Goal: Task Accomplishment & Management: Use online tool/utility

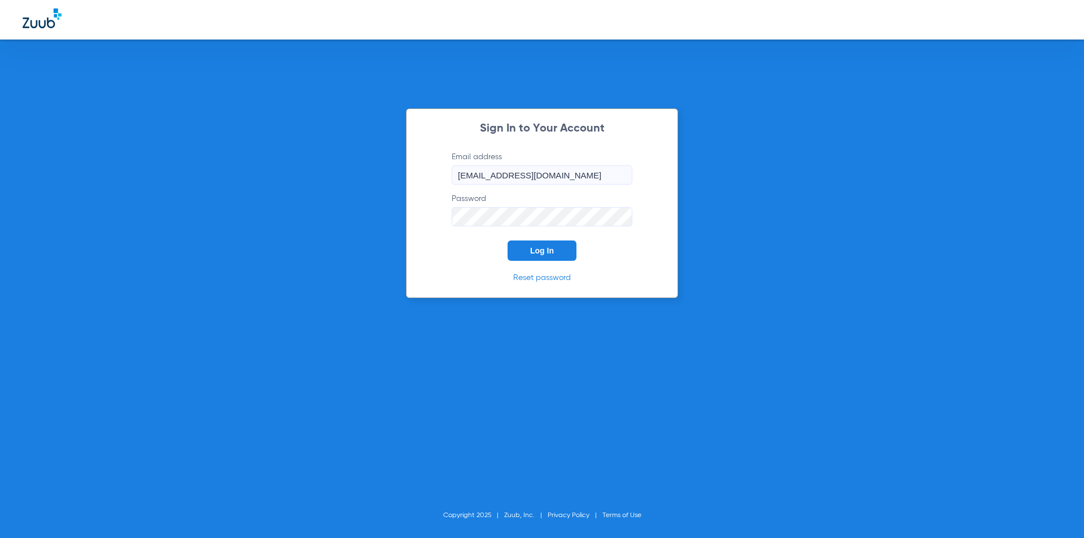
click at [554, 250] on button "Log In" at bounding box center [542, 251] width 69 height 20
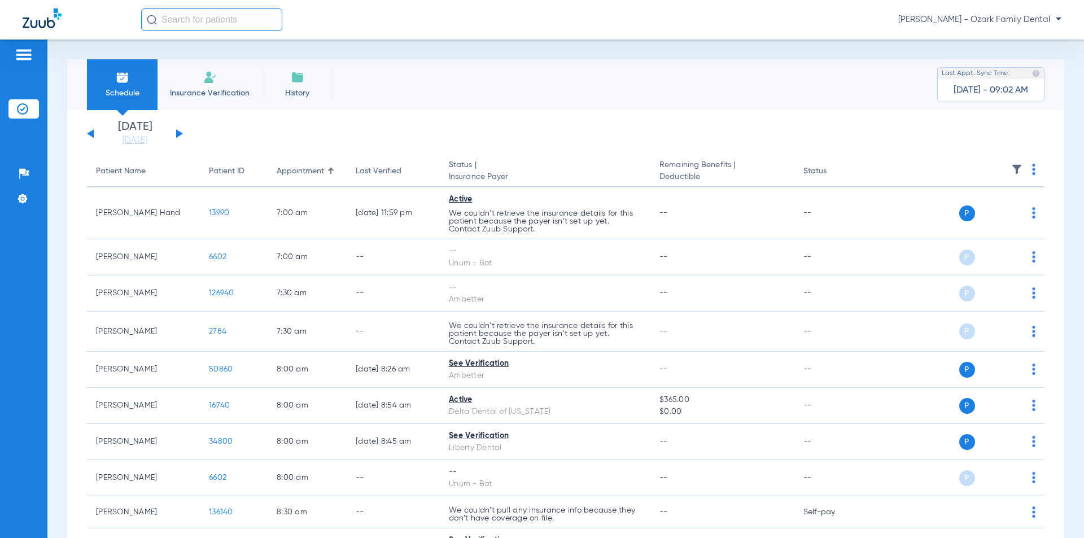
click at [922, 138] on app-single-date-navigator "[DATE] [DATE] [DATE] [DATE] [DATE] [DATE] [DATE] [DATE] [DATE] [DATE] [DATE] [D…" at bounding box center [566, 133] width 958 height 25
click at [149, 139] on link "[DATE]" at bounding box center [135, 140] width 68 height 11
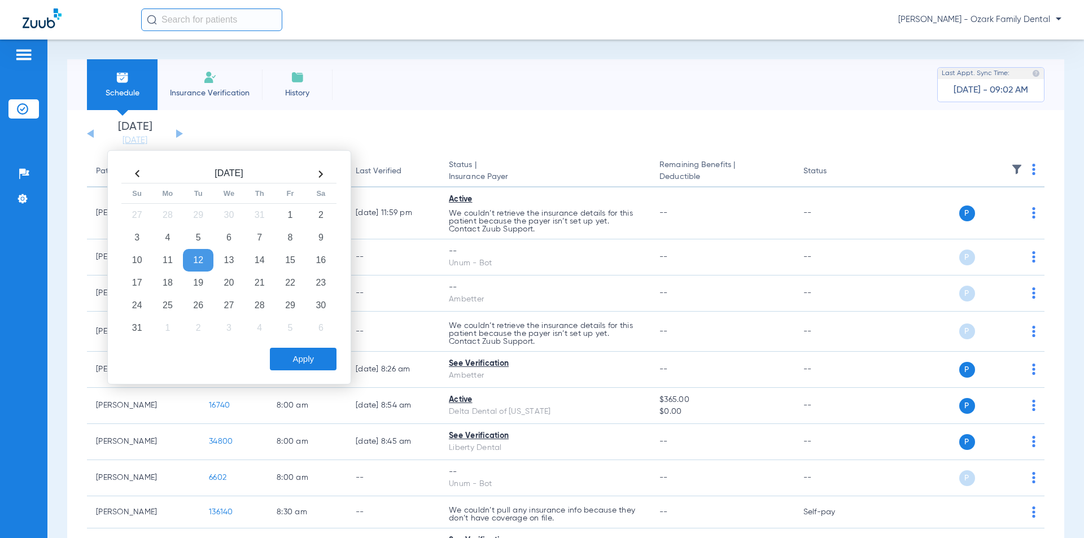
click at [620, 104] on div "Schedule Insurance Verification History Last Appt. Sync Time: [DATE] - 09:02 AM" at bounding box center [565, 84] width 997 height 51
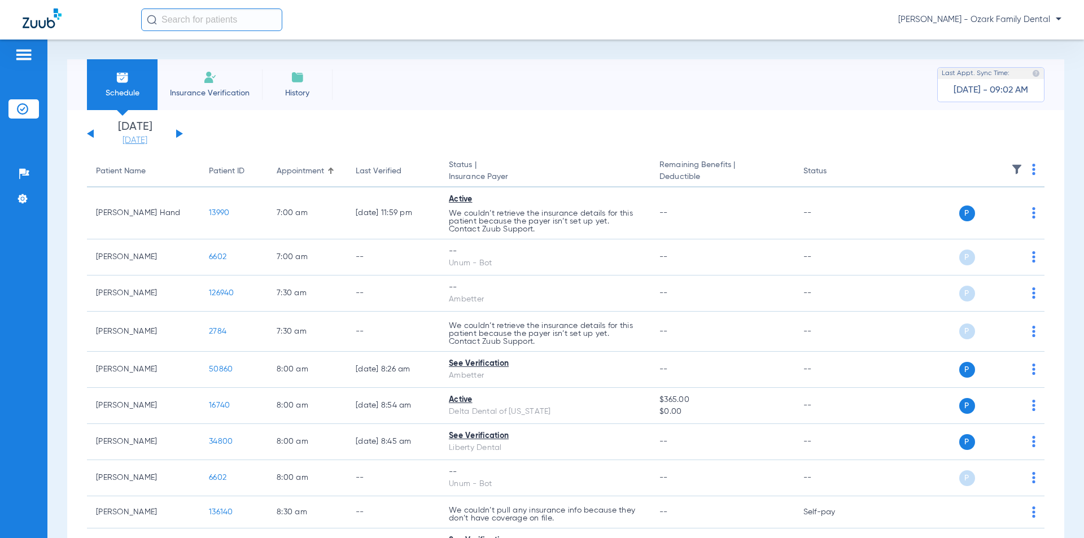
click at [151, 137] on link "[DATE]" at bounding box center [135, 140] width 68 height 11
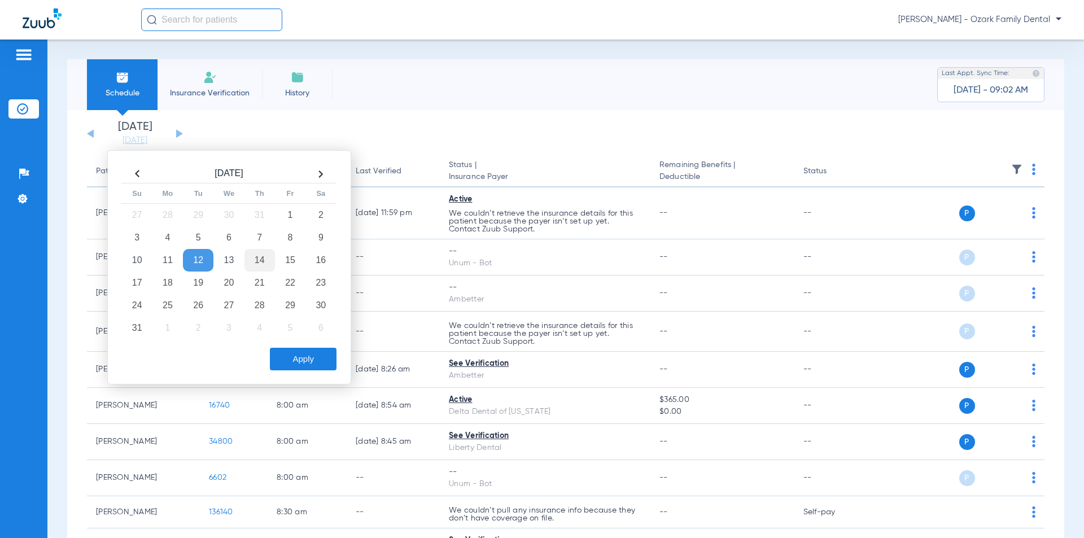
click at [261, 264] on td "14" at bounding box center [260, 260] width 30 height 23
click at [285, 360] on button "Apply" at bounding box center [303, 359] width 67 height 23
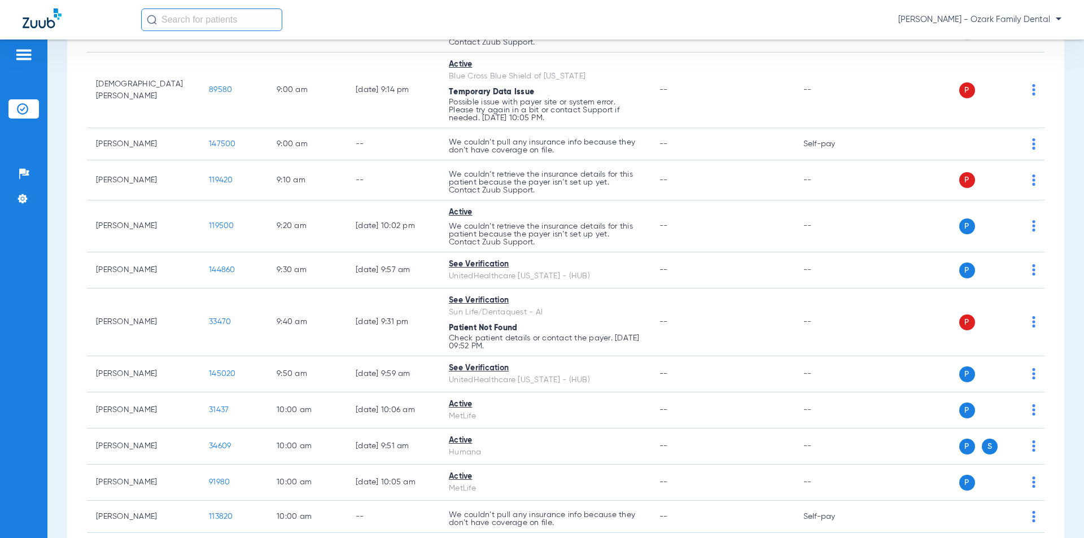
scroll to position [529, 0]
